Goal: Task Accomplishment & Management: Manage account settings

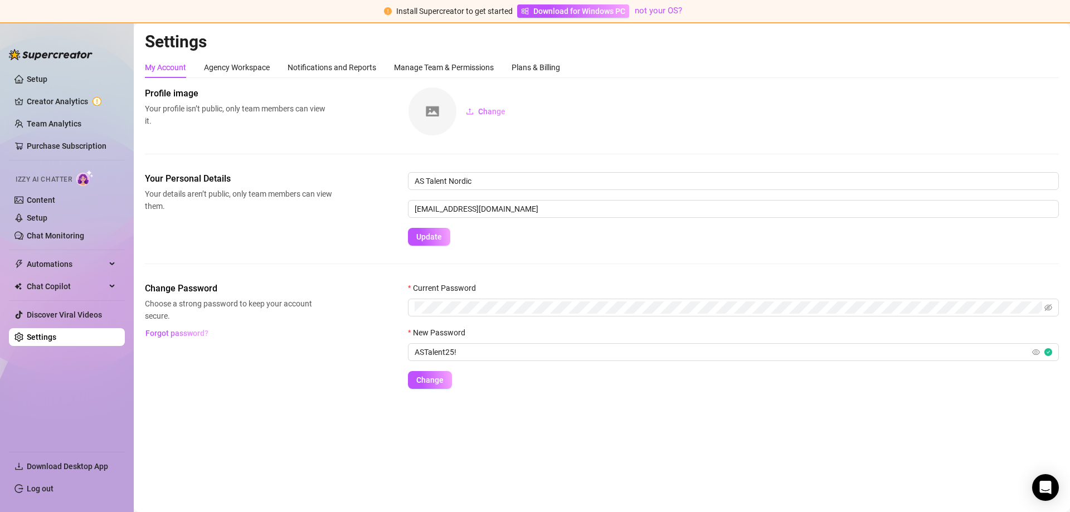
click at [341, 391] on div "Settings My Account Agency Workspace Notifications and Reports Manage Team & Pe…" at bounding box center [602, 216] width 914 height 371
drag, startPoint x: 475, startPoint y: 347, endPoint x: 362, endPoint y: 357, distance: 113.6
click at [362, 357] on div "Change Password Choose a strong password to keep your account secure. Forgot pa…" at bounding box center [602, 335] width 914 height 107
click at [458, 354] on input "ASTalent25!" at bounding box center [722, 352] width 615 height 12
drag, startPoint x: 485, startPoint y: 351, endPoint x: 383, endPoint y: 358, distance: 102.3
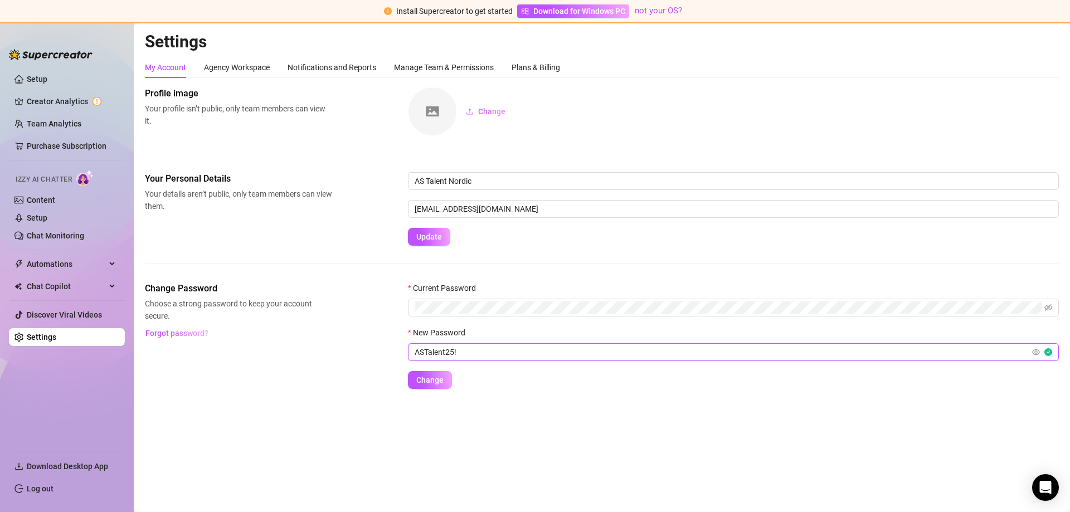
click at [383, 358] on div "Change Password Choose a strong password to keep your account secure. Forgot pa…" at bounding box center [602, 335] width 914 height 107
click at [436, 378] on span "Change" at bounding box center [429, 380] width 27 height 9
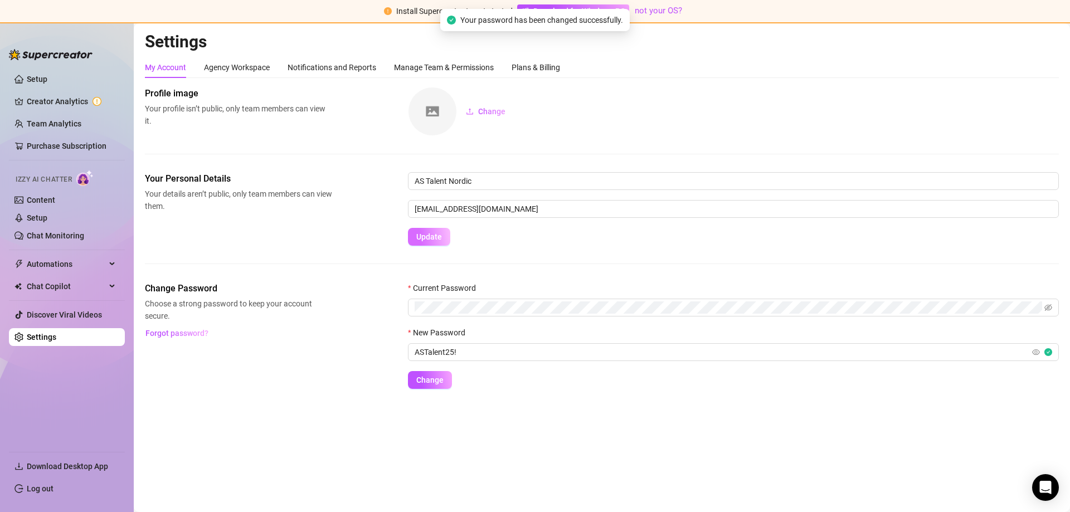
click at [425, 241] on span "Update" at bounding box center [429, 236] width 26 height 9
drag, startPoint x: 502, startPoint y: 208, endPoint x: 333, endPoint y: 215, distance: 169.0
click at [322, 213] on div "Your Personal Details Your details aren’t public, only team members can view th…" at bounding box center [602, 209] width 914 height 74
click at [387, 214] on div "Your Personal Details Your details aren’t public, only team members can view th…" at bounding box center [602, 209] width 914 height 74
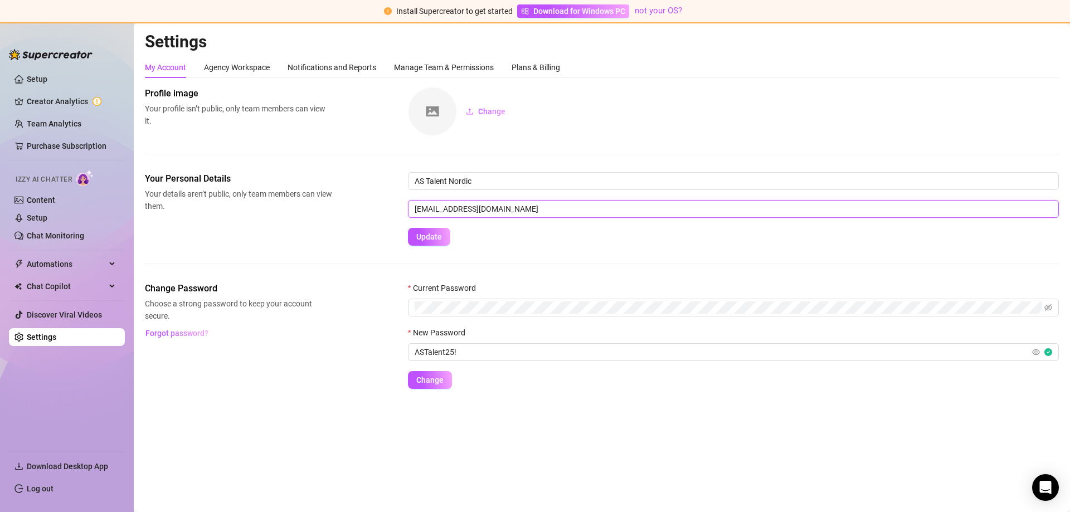
click at [507, 202] on input "[EMAIL_ADDRESS][DOMAIN_NAME]" at bounding box center [733, 209] width 651 height 18
click at [503, 207] on input "[EMAIL_ADDRESS][DOMAIN_NAME]" at bounding box center [733, 209] width 651 height 18
